Goal: Navigation & Orientation: Find specific page/section

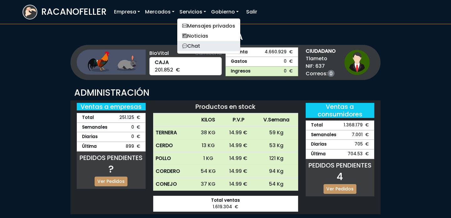
click at [192, 47] on link "Chat" at bounding box center [208, 46] width 63 height 10
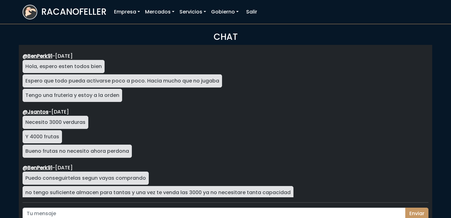
scroll to position [1043, 0]
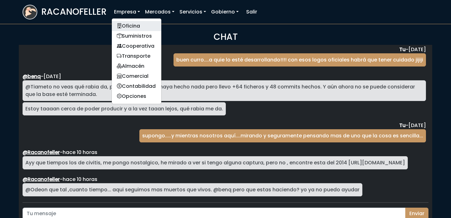
click at [129, 23] on link "Oficina" at bounding box center [136, 26] width 49 height 10
